Goal: Transaction & Acquisition: Download file/media

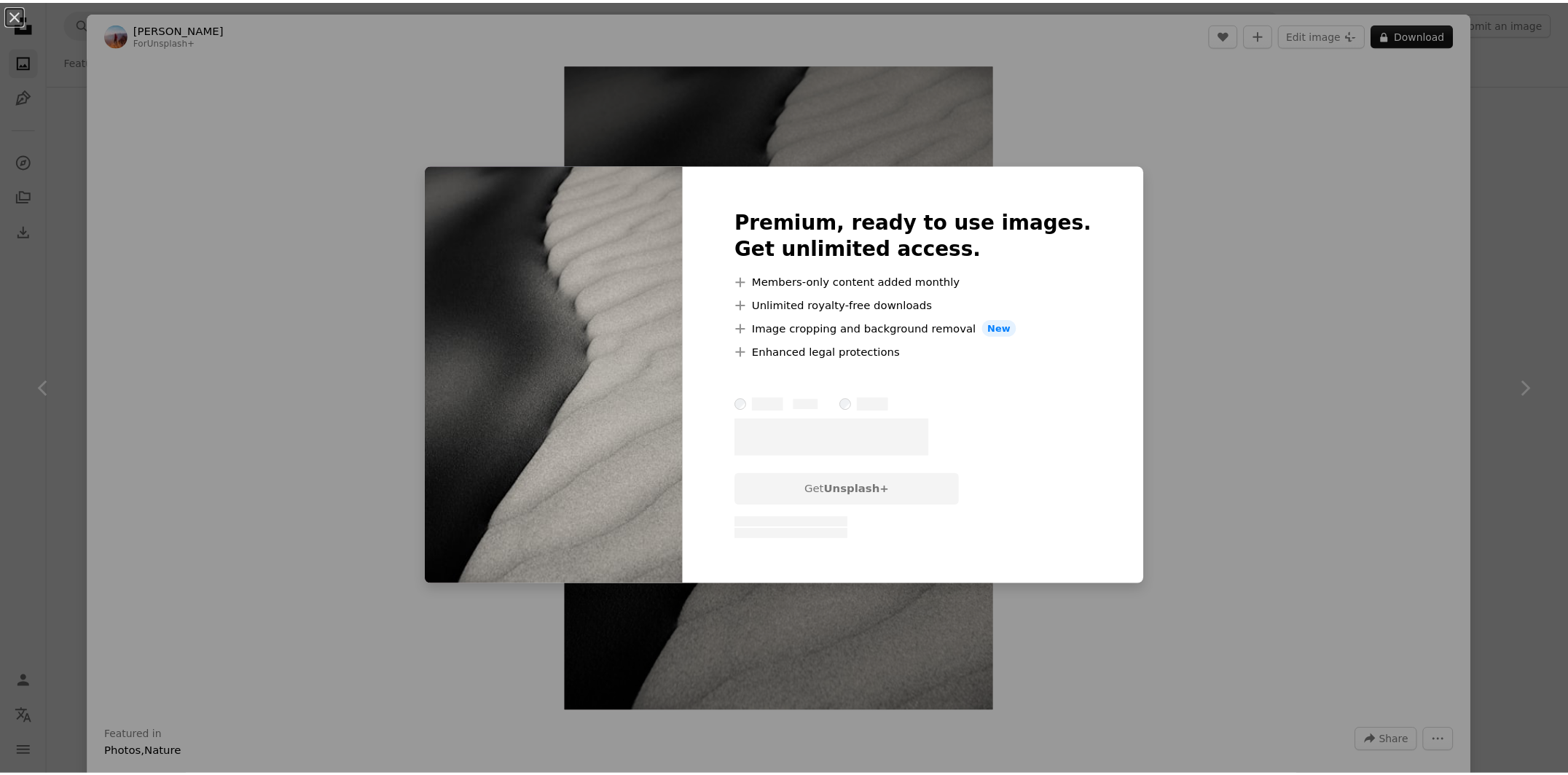
scroll to position [11224, 0]
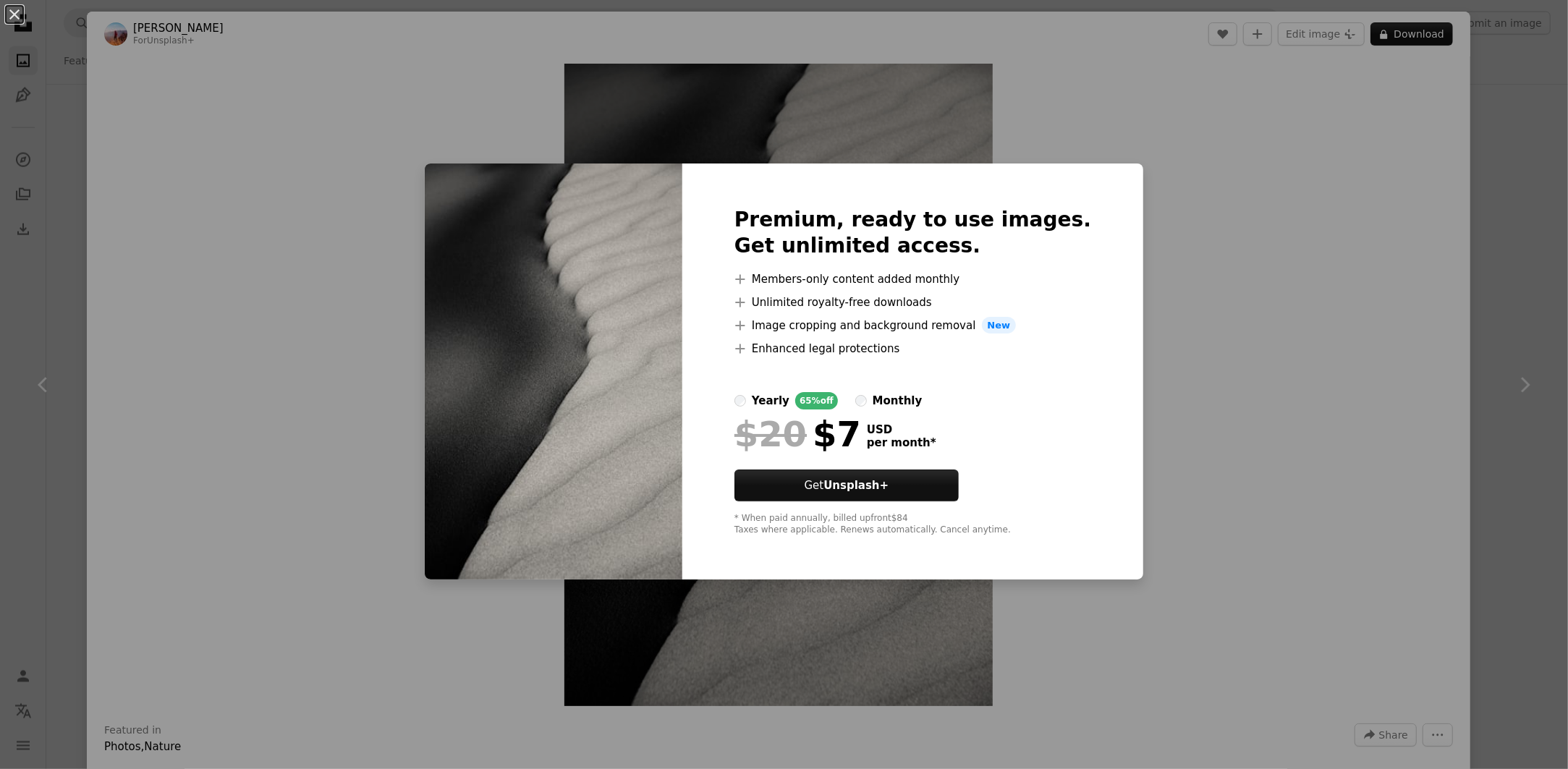
click at [1150, 373] on div "An X shape Premium, ready to use images. Get unlimited access. A plus sign Memb…" at bounding box center [784, 384] width 1568 height 769
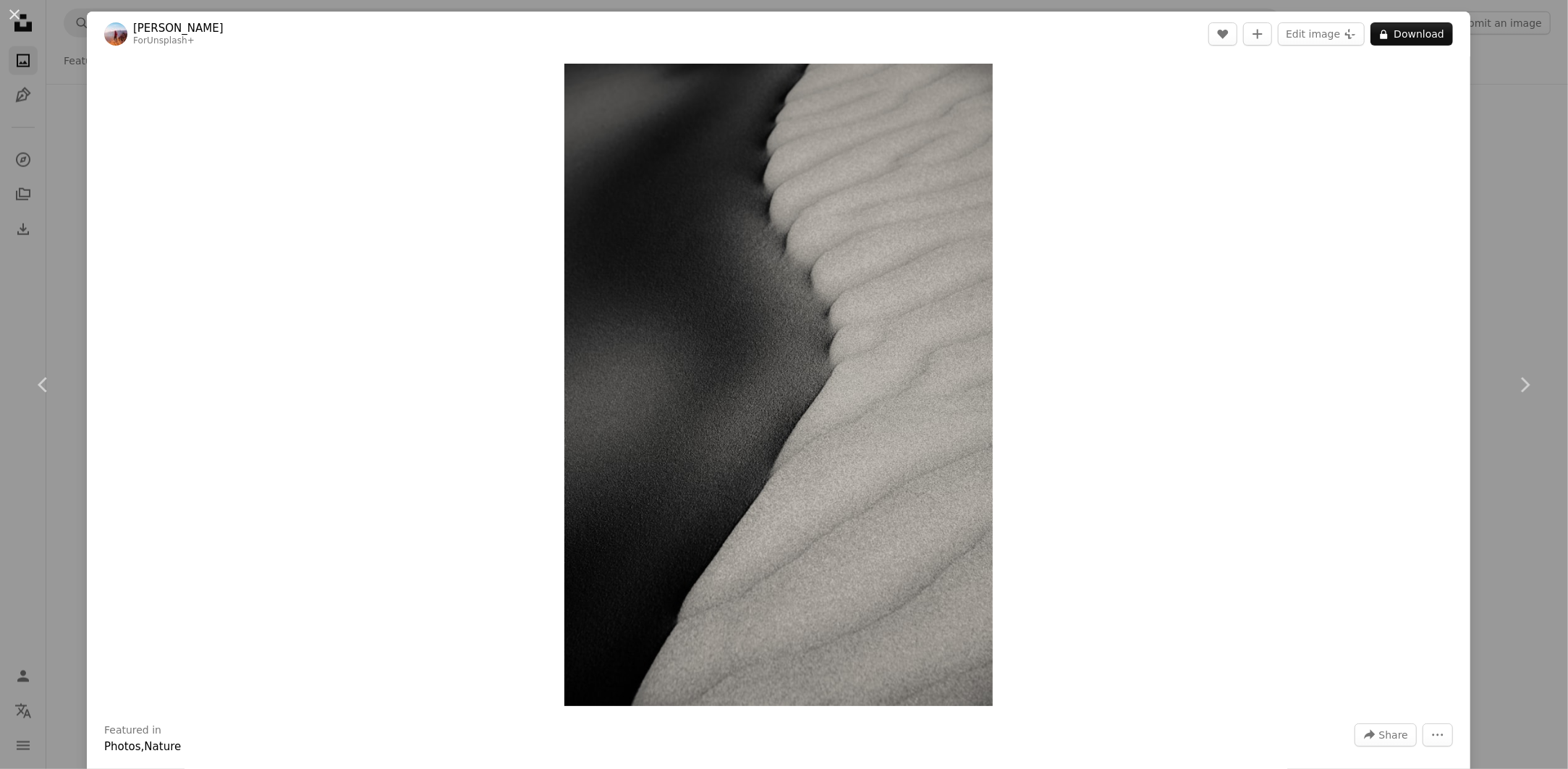
click at [1520, 197] on div "An X shape Chevron left Chevron right [PERSON_NAME] For Unsplash+ A heart A plu…" at bounding box center [784, 384] width 1568 height 769
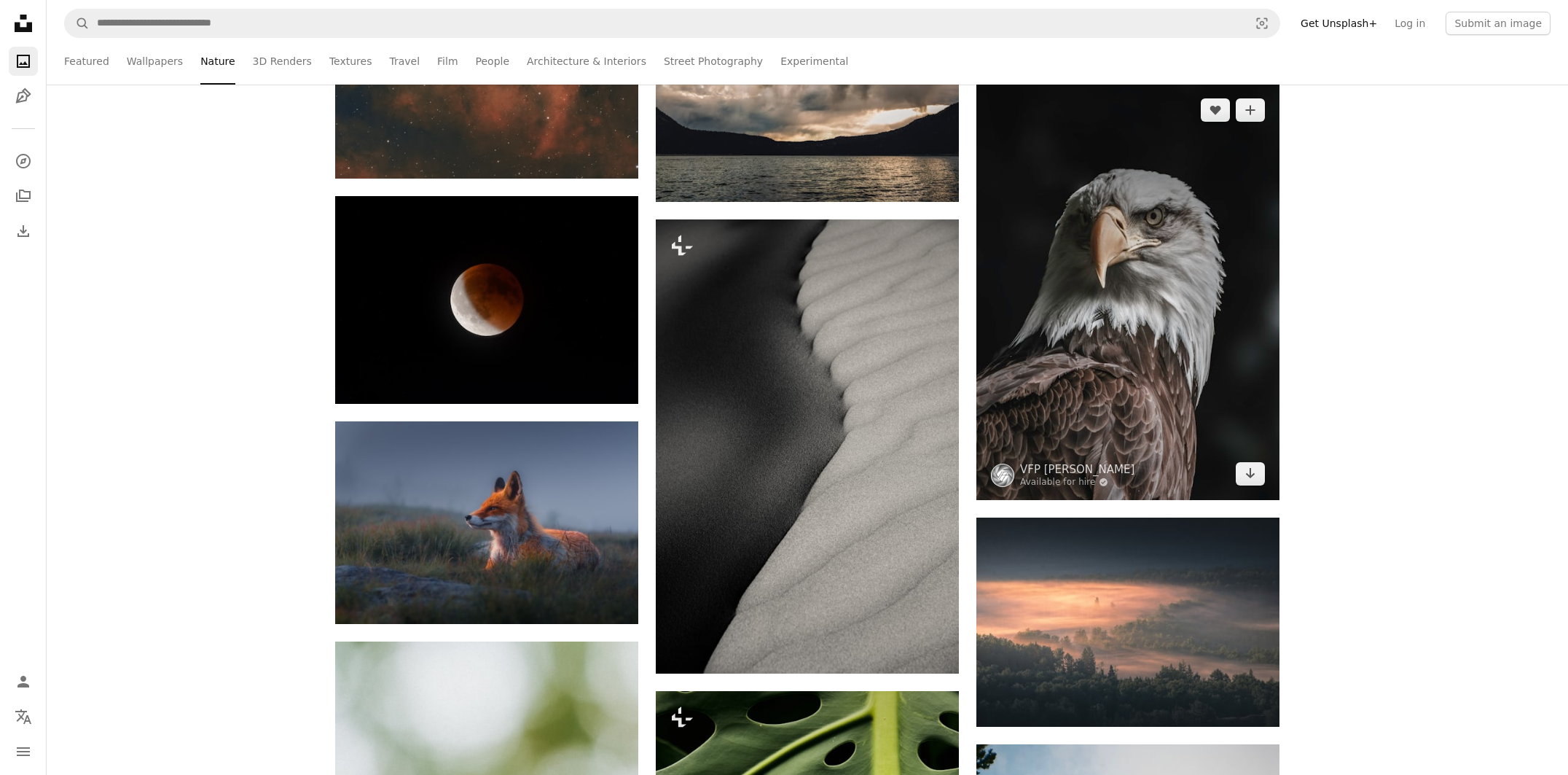
click at [1175, 229] on img at bounding box center [1128, 292] width 303 height 416
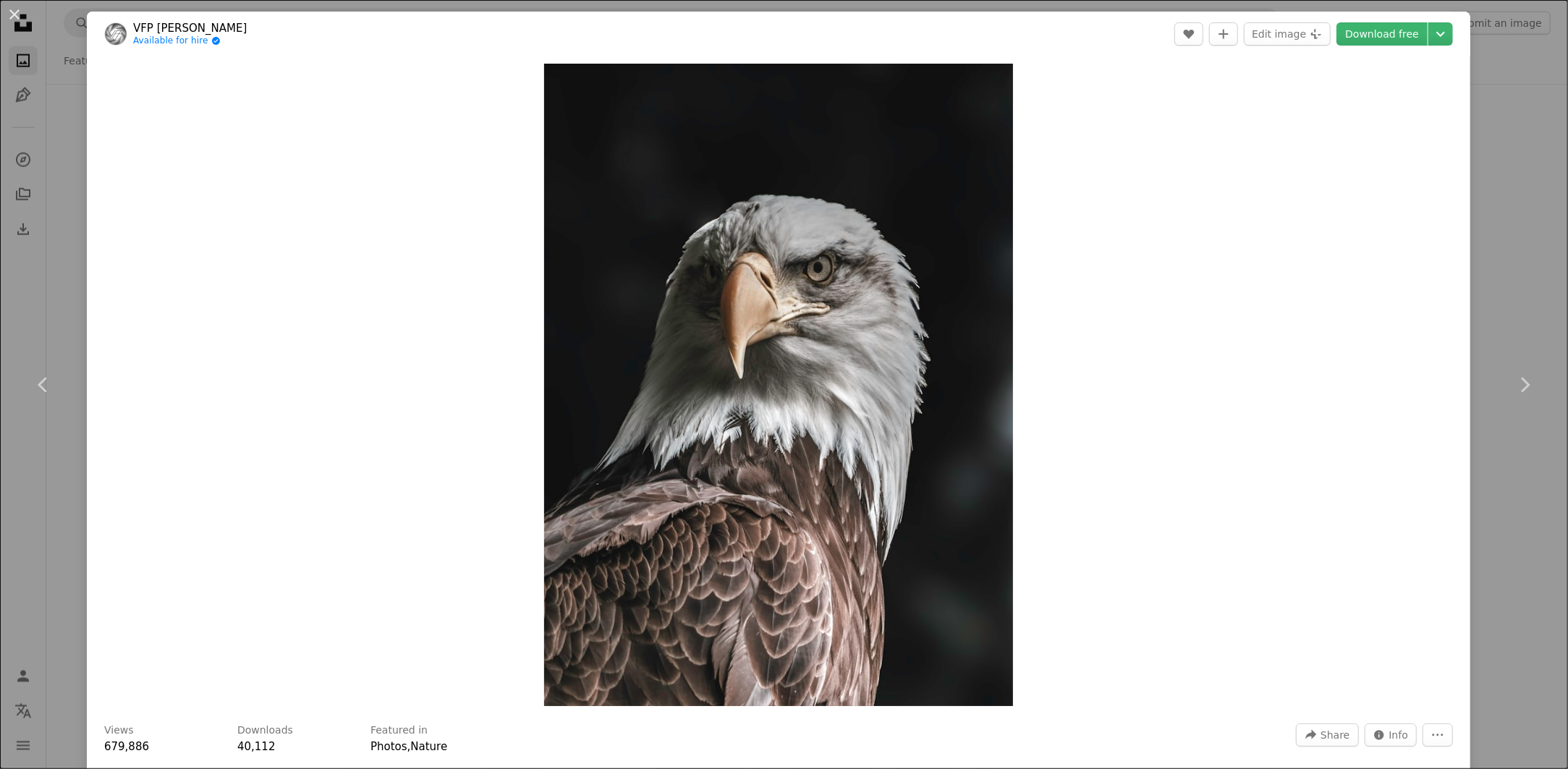
click at [1538, 185] on div "An X shape Chevron left Chevron right VFP Fineart Available for hire A checkmar…" at bounding box center [784, 384] width 1568 height 769
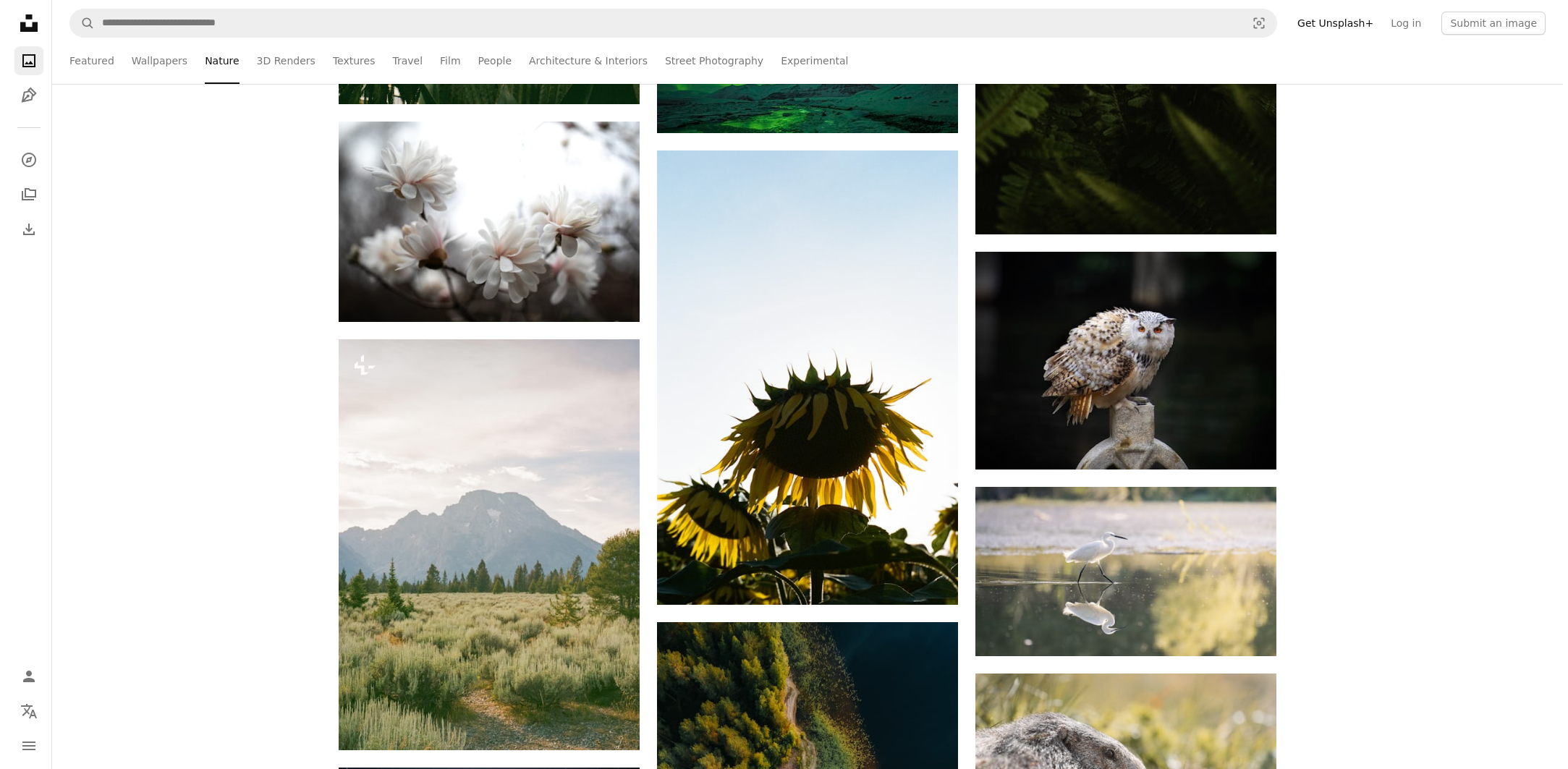
scroll to position [13234, 0]
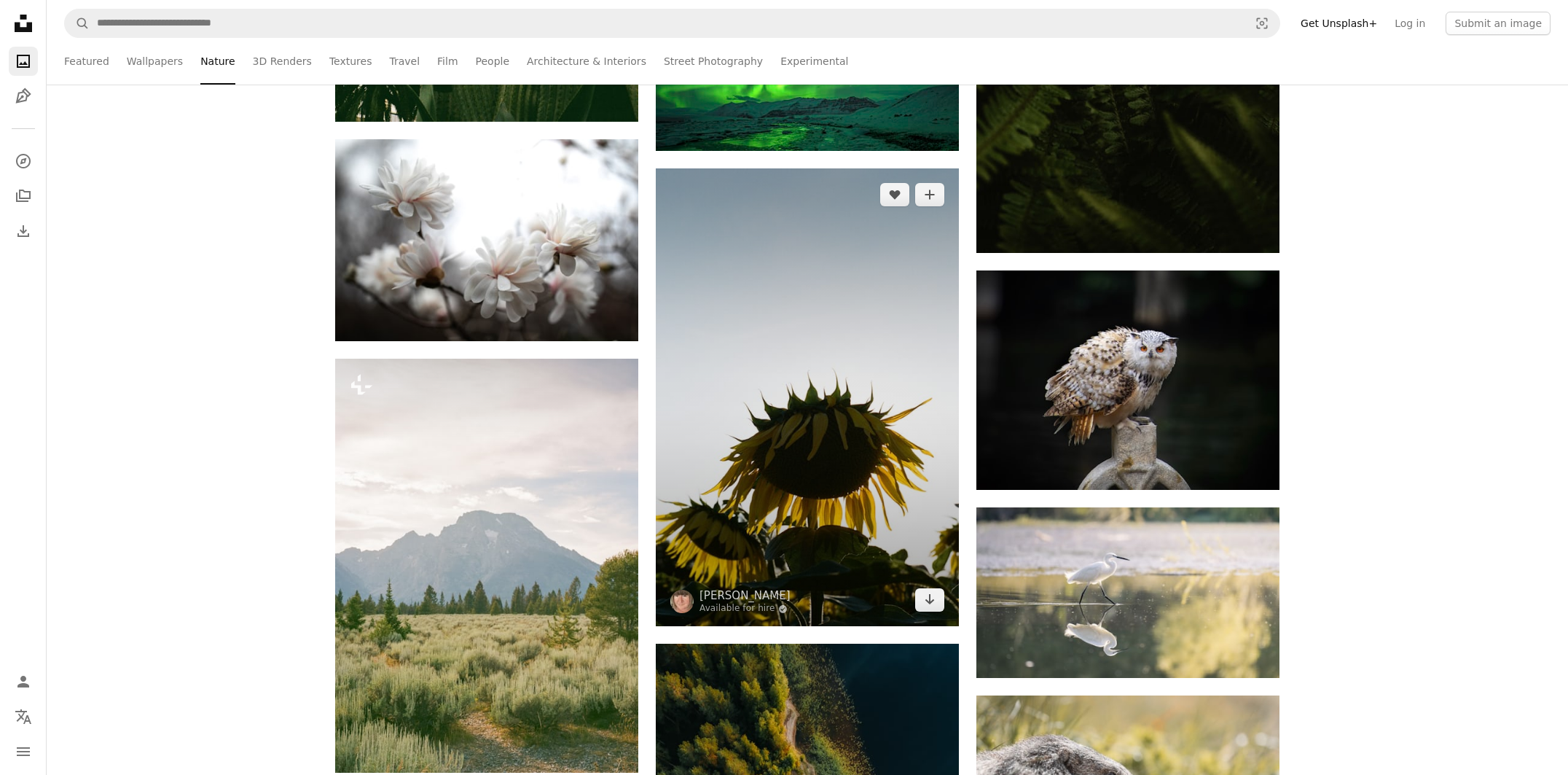
click at [865, 458] on img at bounding box center [807, 397] width 303 height 458
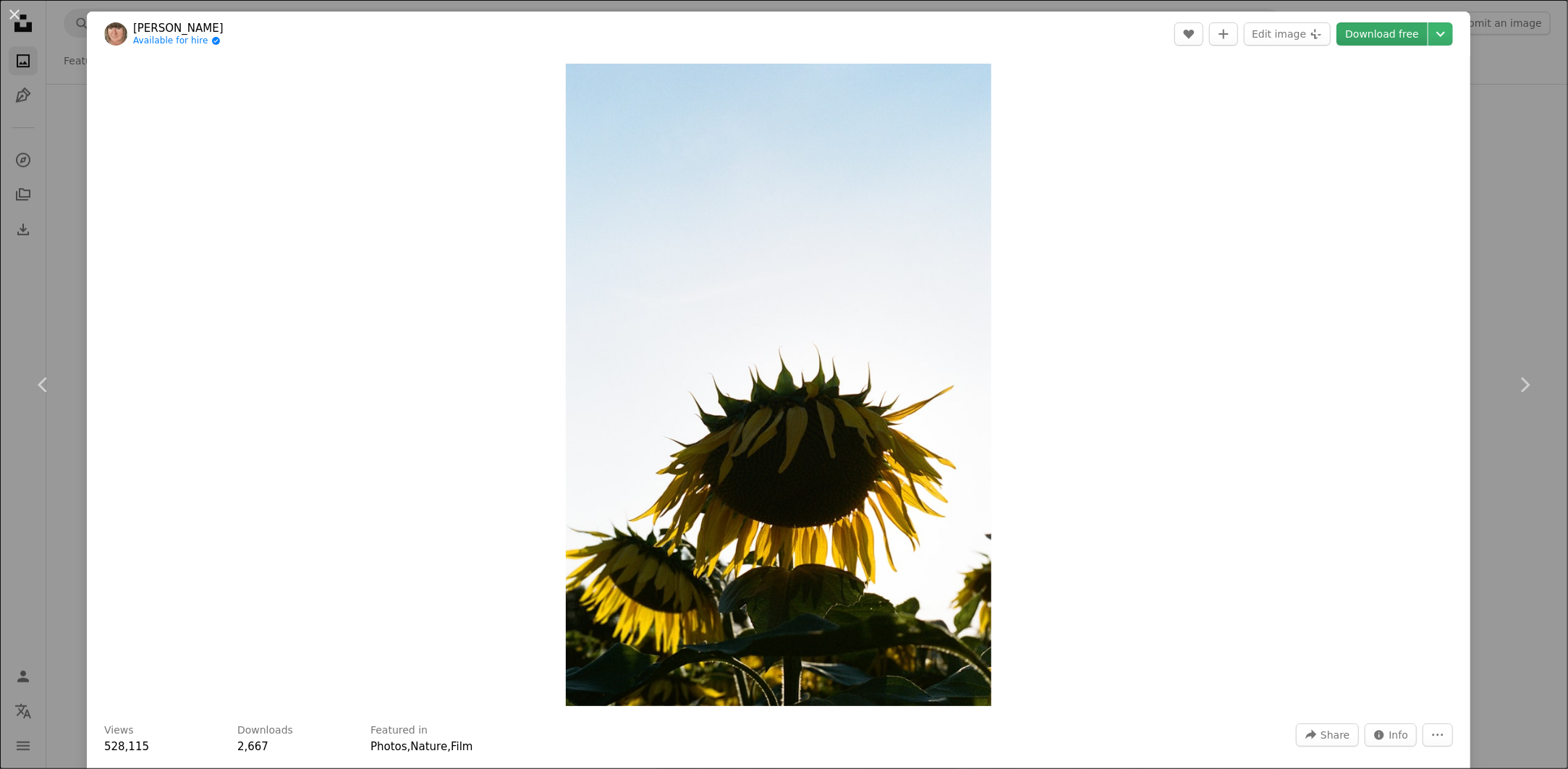
click at [1369, 36] on link "Download free" at bounding box center [1382, 34] width 91 height 23
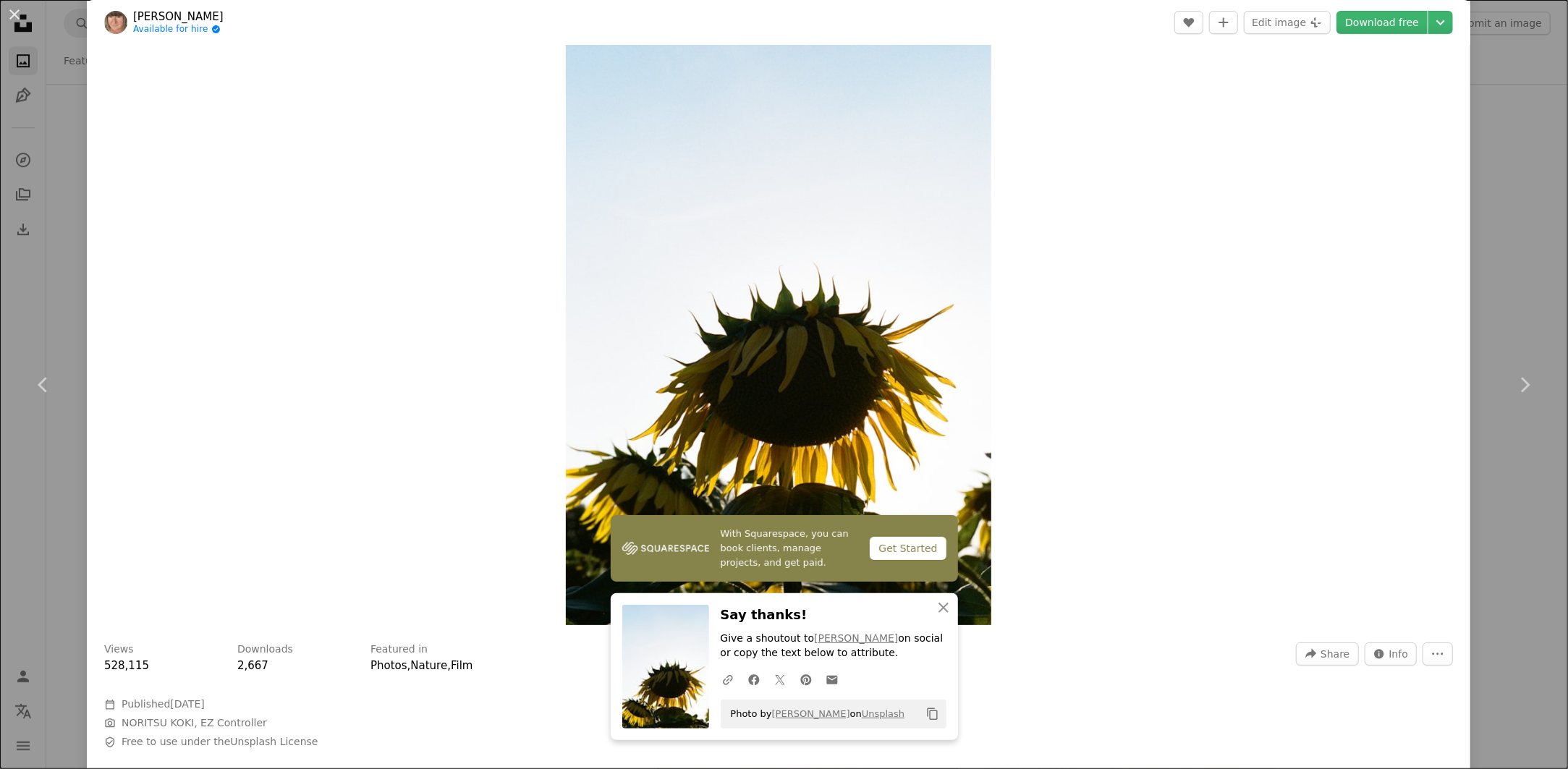
scroll to position [144, 0]
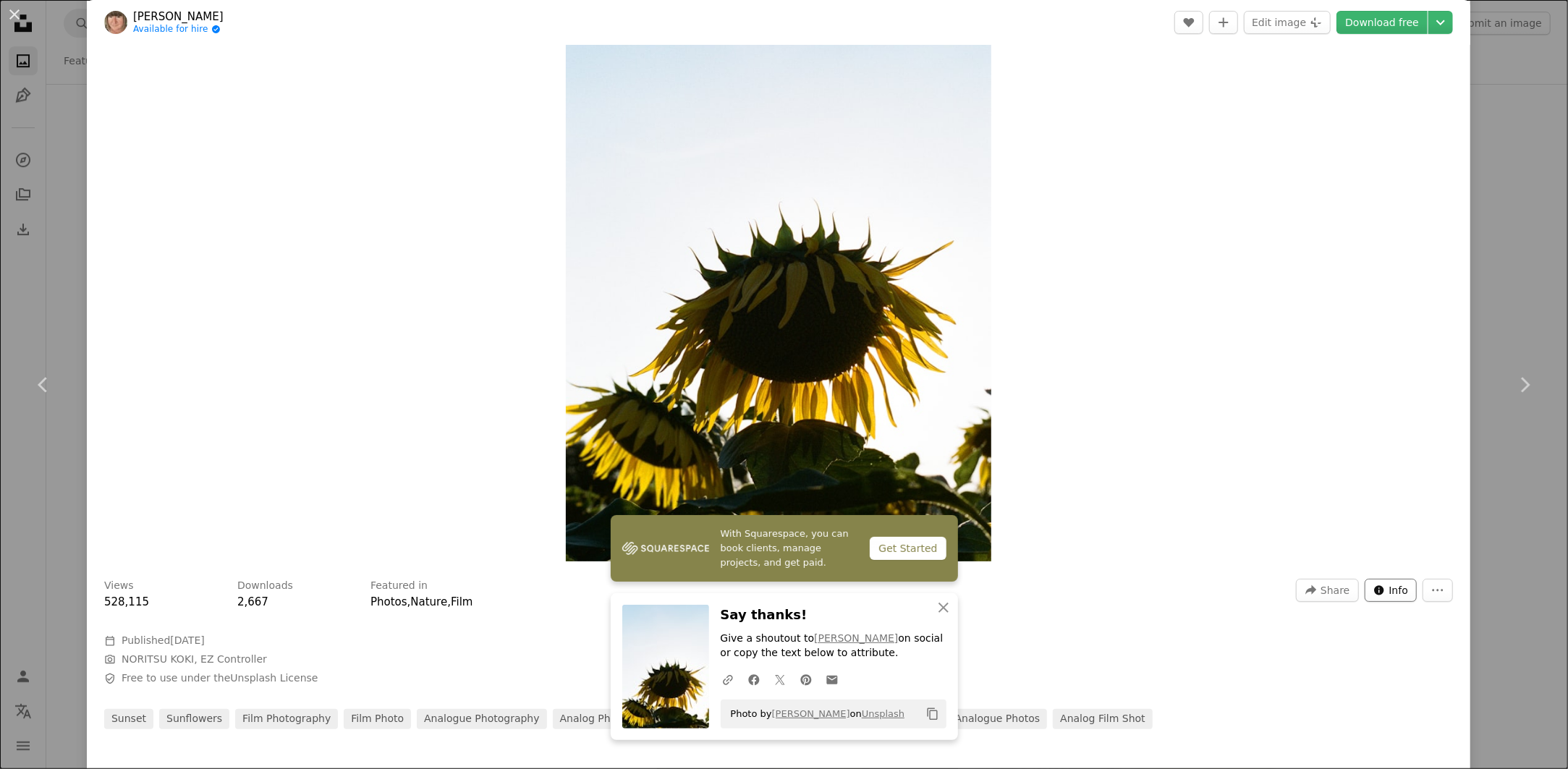
click at [1389, 588] on span "Info" at bounding box center [1399, 590] width 20 height 22
click at [937, 605] on icon "An X shape" at bounding box center [943, 607] width 17 height 17
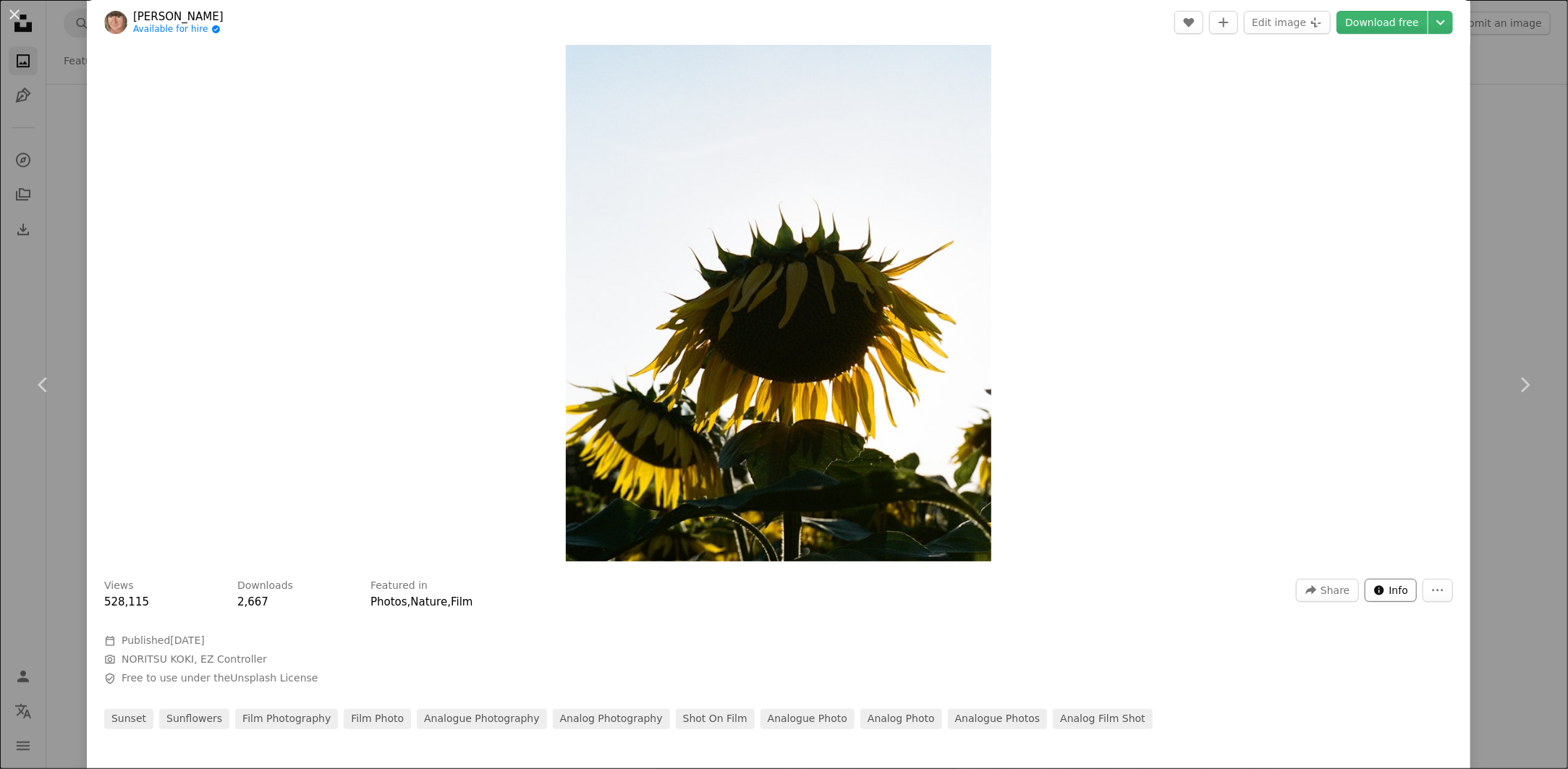
click at [1389, 593] on span "Info" at bounding box center [1399, 590] width 20 height 22
click at [1431, 593] on icon "More Actions" at bounding box center [1437, 590] width 13 height 13
click at [1290, 407] on dialog "An X shape Chevron left Chevron right [PERSON_NAME] Available for hire A checkm…" at bounding box center [784, 384] width 1568 height 769
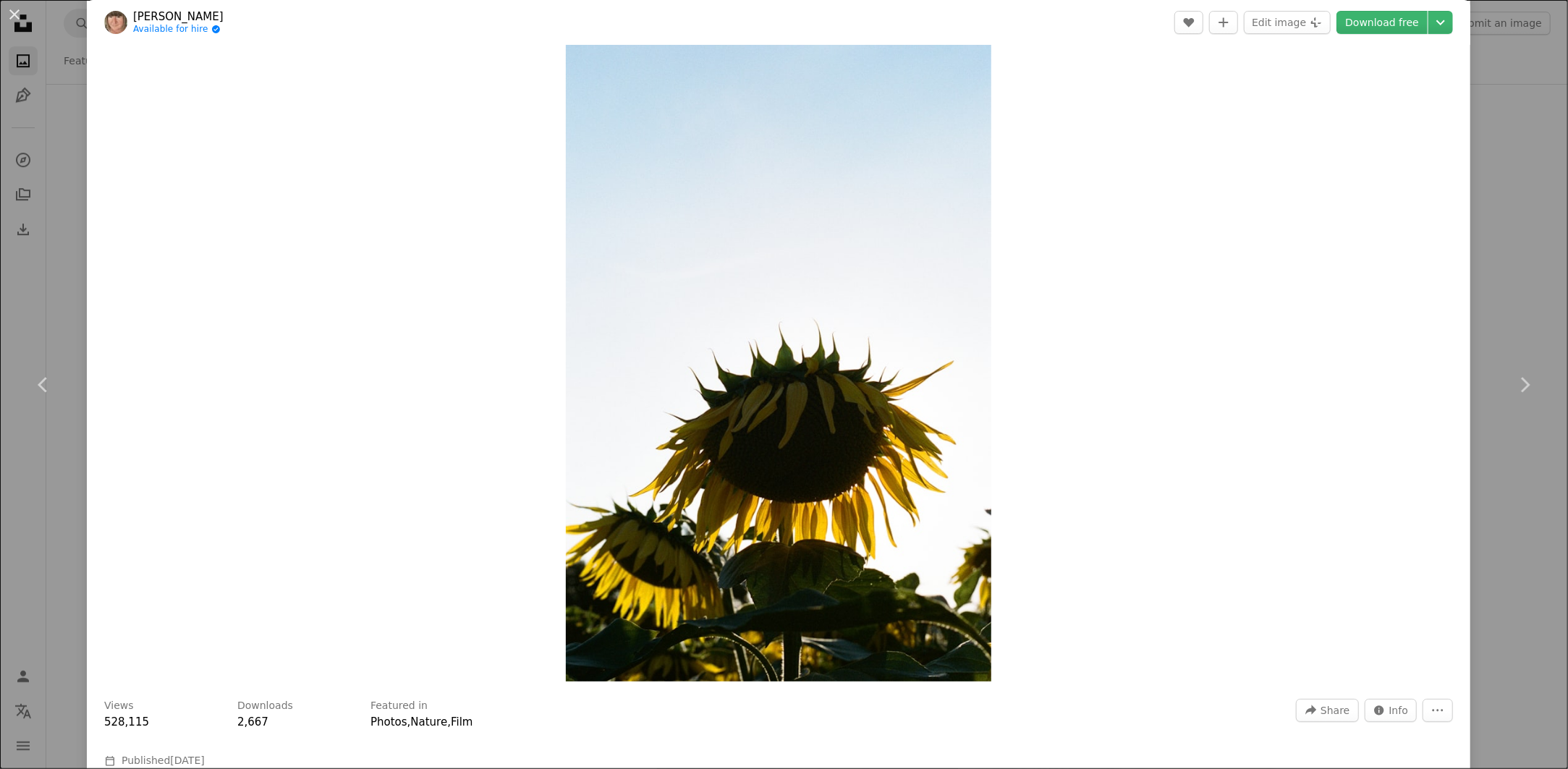
scroll to position [0, 0]
